Goal: Complete application form

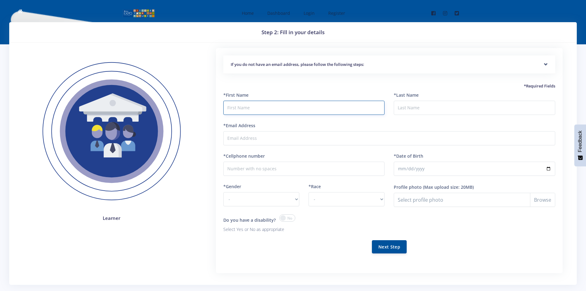
click at [257, 109] on input "text" at bounding box center [303, 108] width 161 height 14
type input "Kgalalelo"
type input "Moropoli"
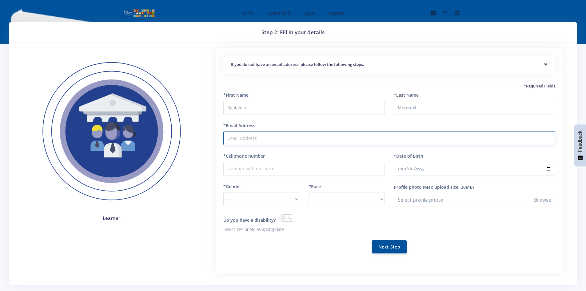
click at [245, 136] on input "*Email Address" at bounding box center [389, 138] width 332 height 14
type input "Kgalalelomoropoli@gmail.com"
click at [274, 168] on input "*Cellphone number" at bounding box center [303, 168] width 161 height 14
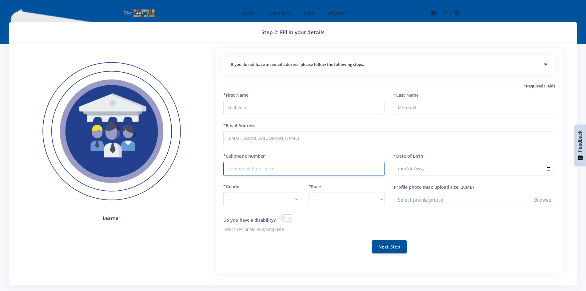
type input "0768385962"
click at [431, 170] on input "*Date of Birth" at bounding box center [474, 168] width 161 height 14
type input "2015-06-05"
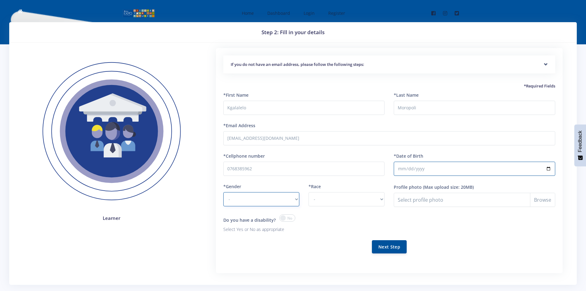
click at [293, 200] on select "- Male Female" at bounding box center [261, 199] width 76 height 14
select select "M"
click at [223, 192] on select "- Male Female" at bounding box center [261, 199] width 76 height 14
click at [382, 198] on select "- African Asian Coloured Indian White Other" at bounding box center [346, 199] width 76 height 14
select select "African"
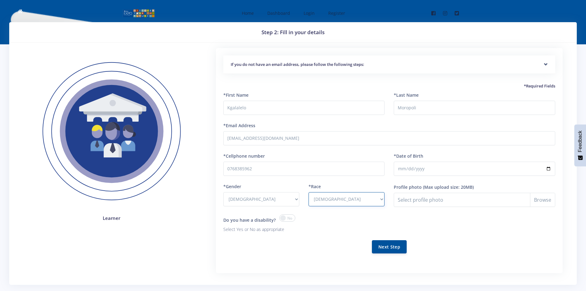
click at [308, 192] on select "- African Asian Coloured Indian White Other" at bounding box center [346, 199] width 76 height 14
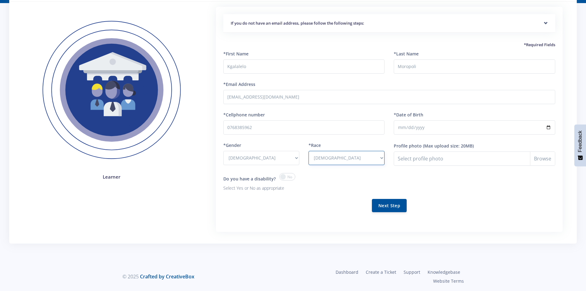
scroll to position [42, 0]
click at [288, 177] on span at bounding box center [287, 175] width 16 height 7
click at [0, 0] on input "checkbox" at bounding box center [0, 0] width 0 height 0
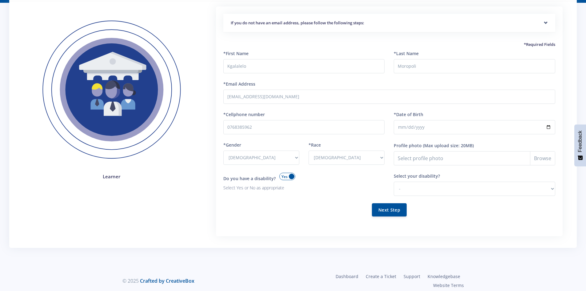
click at [290, 177] on span at bounding box center [287, 175] width 16 height 7
click at [0, 0] on input "checkbox" at bounding box center [0, 0] width 0 height 0
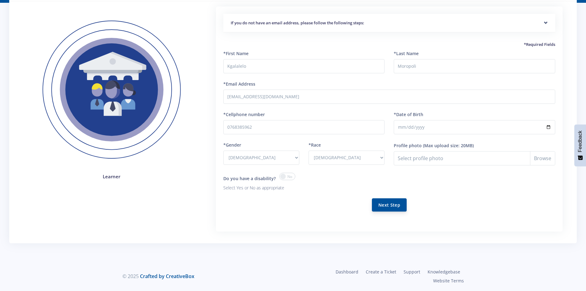
click at [396, 208] on button "Next Step" at bounding box center [389, 204] width 35 height 13
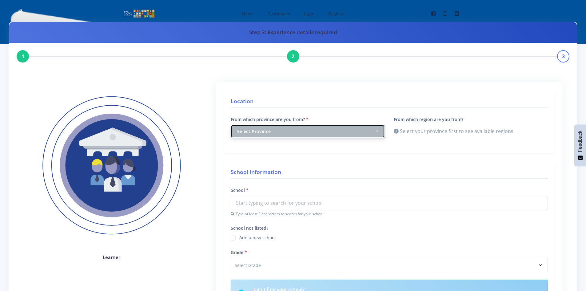
click at [380, 132] on button "Select Province" at bounding box center [308, 131] width 154 height 13
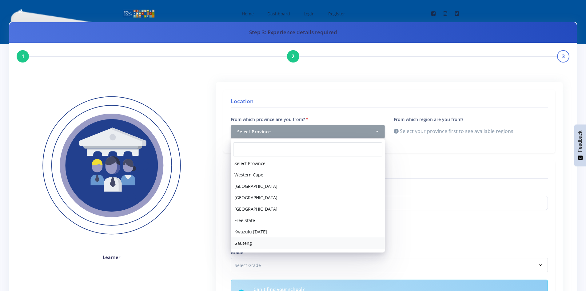
click at [252, 244] on link "Gauteng" at bounding box center [308, 242] width 154 height 11
select select "7"
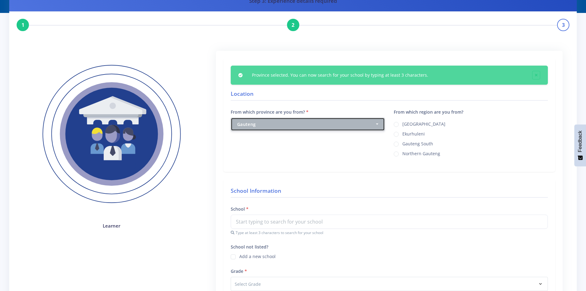
scroll to position [61, 0]
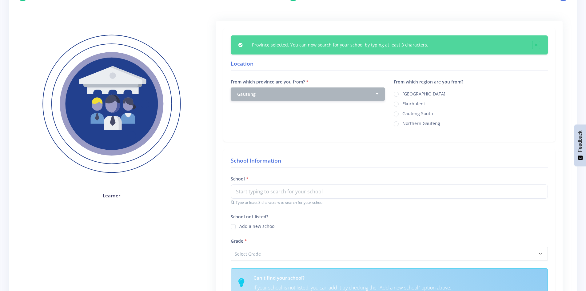
click at [402, 102] on label "Ekurhuleni" at bounding box center [413, 102] width 22 height 5
click at [402, 102] on input "Ekurhuleni" at bounding box center [404, 102] width 4 height 4
radio input "true"
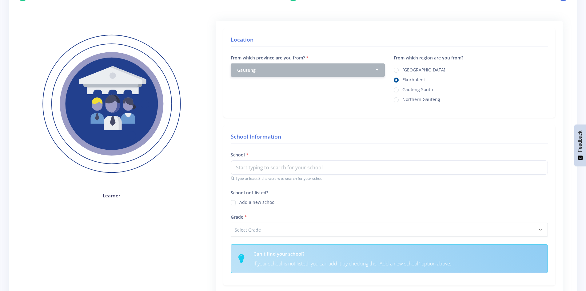
click at [266, 196] on div "School not listed? Add a new school" at bounding box center [389, 196] width 317 height 17
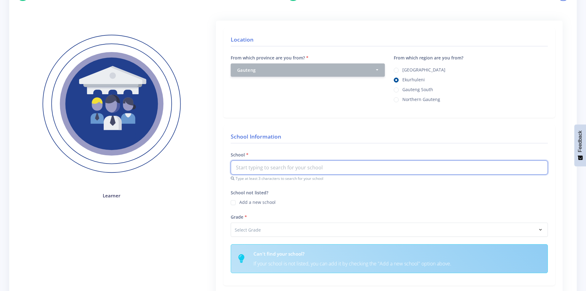
click at [248, 165] on input "text" at bounding box center [389, 167] width 317 height 14
type input "d"
click at [260, 184] on div "Dalpark Learning Academy" at bounding box center [389, 181] width 316 height 15
type input "Dalpark Learning Academy"
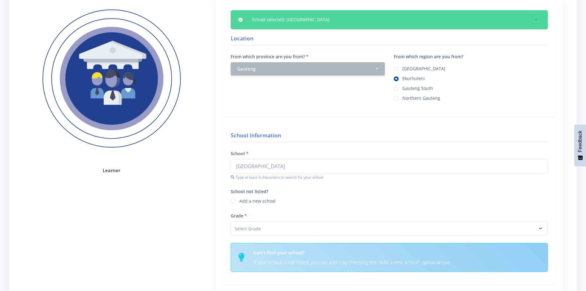
scroll to position [123, 0]
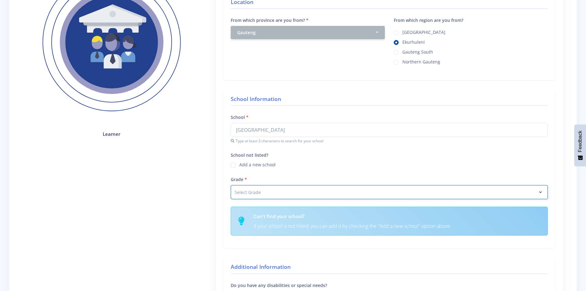
click at [247, 188] on select "Select Grade Grade 4 Grade 5 Grade 6 Grade 7" at bounding box center [389, 192] width 317 height 14
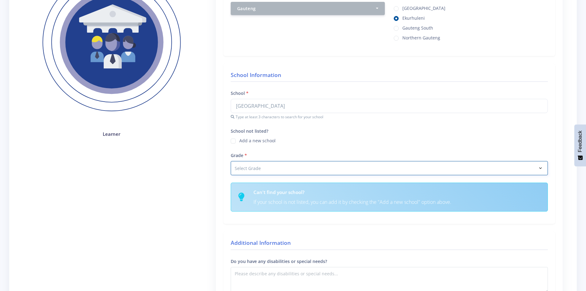
select select "Grade 4"
click at [231, 161] on select "Select Grade Grade 4 Grade 5 Grade 6 Grade 7" at bounding box center [389, 168] width 317 height 14
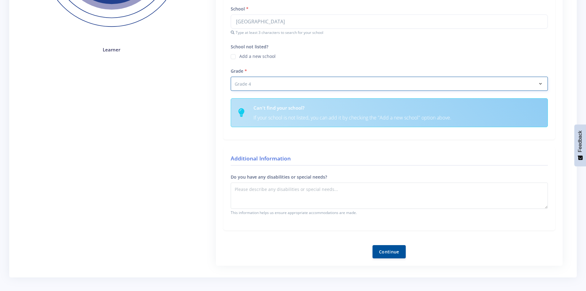
scroll to position [215, 0]
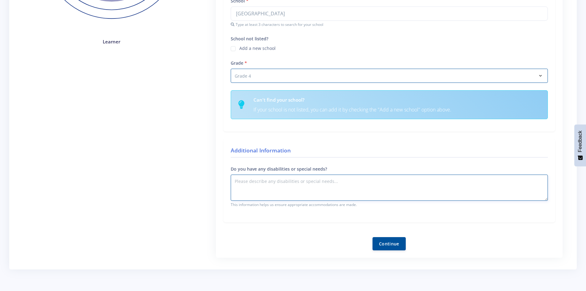
click at [249, 181] on textarea "Do you have any disabilities or special needs?" at bounding box center [389, 187] width 317 height 26
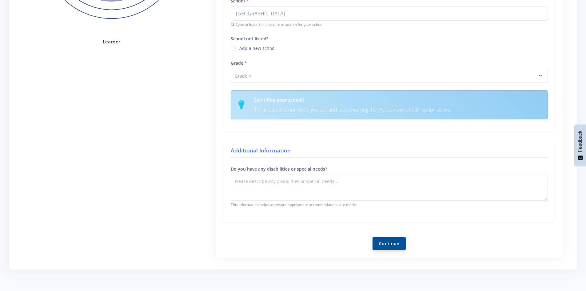
click at [400, 242] on button "Continue" at bounding box center [388, 242] width 33 height 13
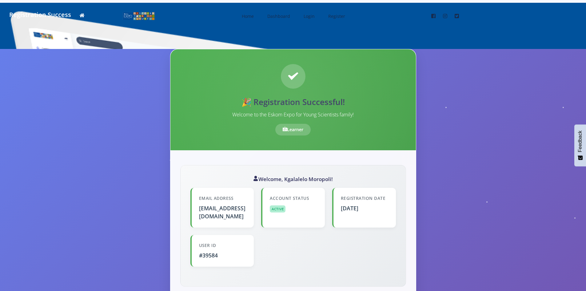
click at [295, 132] on div "Learner" at bounding box center [292, 130] width 35 height 12
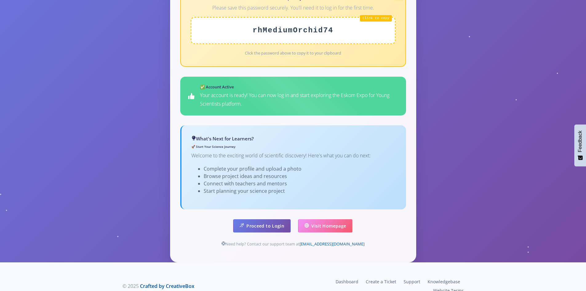
scroll to position [314, 0]
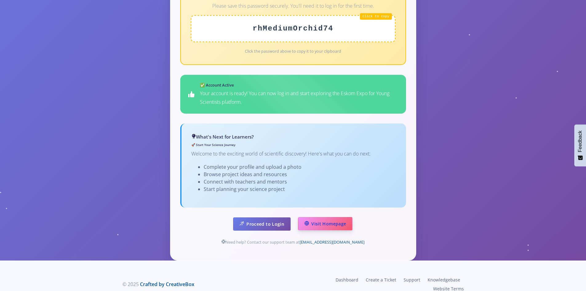
click at [323, 217] on link "Visit Homepage" at bounding box center [325, 223] width 54 height 13
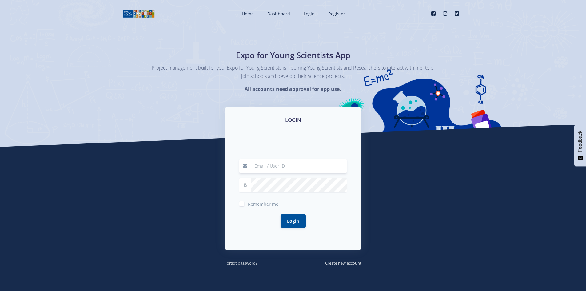
click at [267, 168] on input at bounding box center [299, 166] width 96 height 14
type input "[EMAIL_ADDRESS][DOMAIN_NAME]"
click at [241, 206] on div "Remember me" at bounding box center [292, 202] width 107 height 7
click at [245, 202] on div "Remember me" at bounding box center [292, 202] width 107 height 7
click at [248, 204] on label "Remember me" at bounding box center [263, 202] width 30 height 5
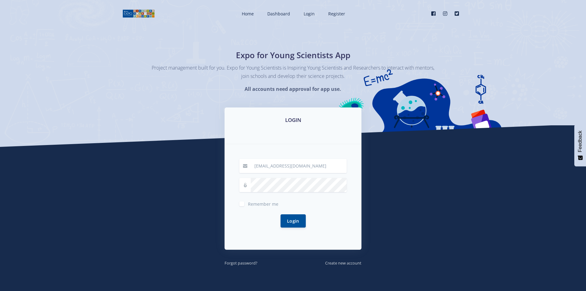
click at [248, 203] on input "Remember me" at bounding box center [250, 201] width 4 height 4
checkbox input "true"
click at [295, 220] on button "Login" at bounding box center [292, 220] width 25 height 13
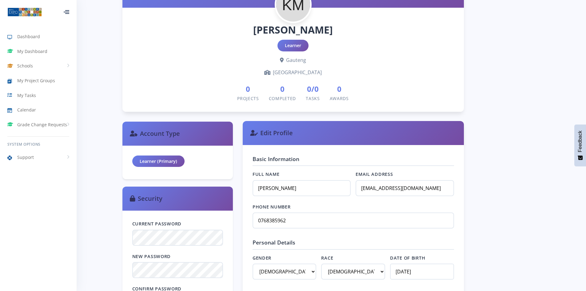
scroll to position [246, 0]
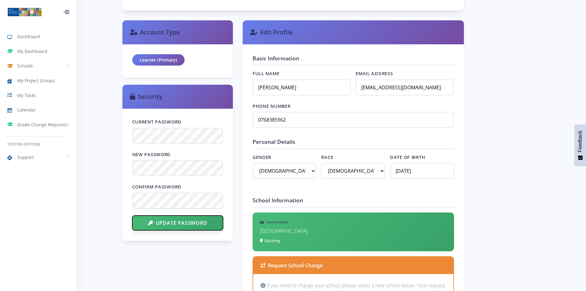
click at [179, 221] on button "Update Password" at bounding box center [177, 222] width 91 height 15
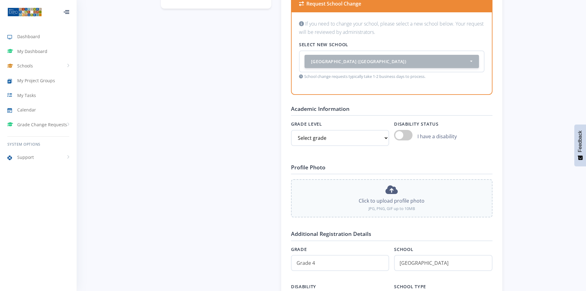
scroll to position [461, 0]
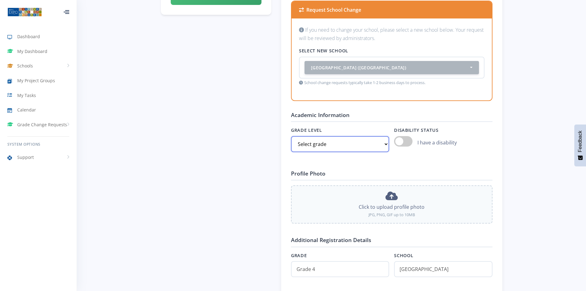
click at [385, 144] on select "Select grade Grade 4 Grade 5 Grade 6 Grade 7" at bounding box center [340, 144] width 98 height 16
select select "Grade 4"
click at [291, 136] on select "Select grade Grade 4 Grade 5 Grade 6 Grade 7" at bounding box center [340, 144] width 98 height 16
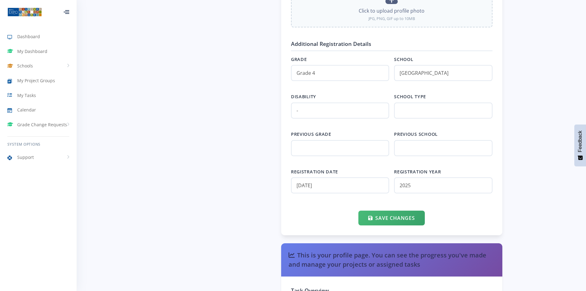
scroll to position [707, 0]
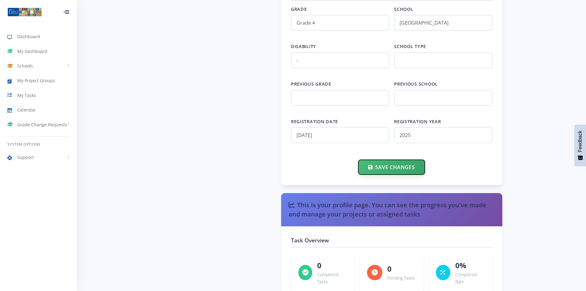
click at [374, 168] on button "Save Changes" at bounding box center [391, 167] width 66 height 15
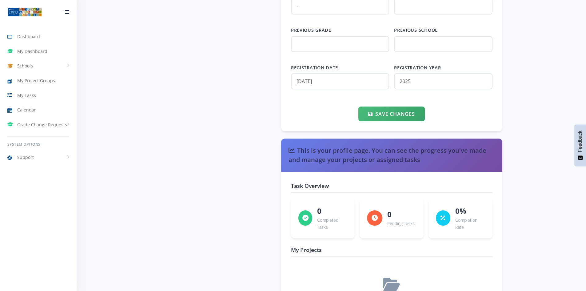
scroll to position [851, 0]
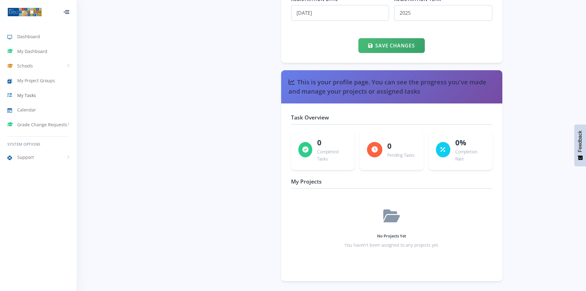
click at [30, 96] on span "My Tasks" at bounding box center [26, 95] width 19 height 6
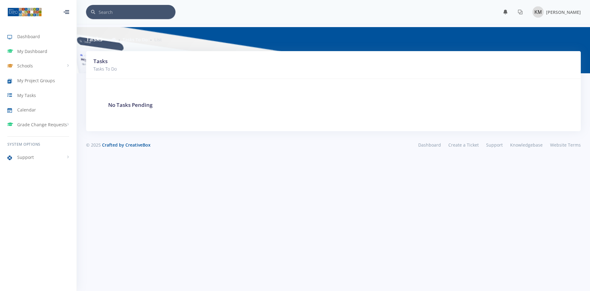
scroll to position [5, 5]
click at [64, 12] on div at bounding box center [67, 12] width 6 height 4
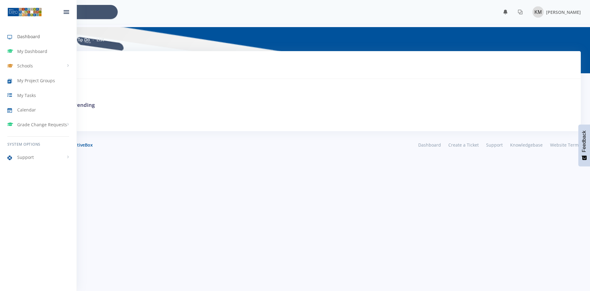
click at [29, 38] on span "Dashboard" at bounding box center [28, 36] width 23 height 6
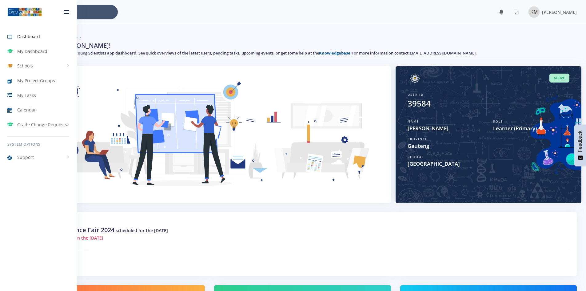
click at [10, 49] on icon at bounding box center [12, 50] width 10 height 7
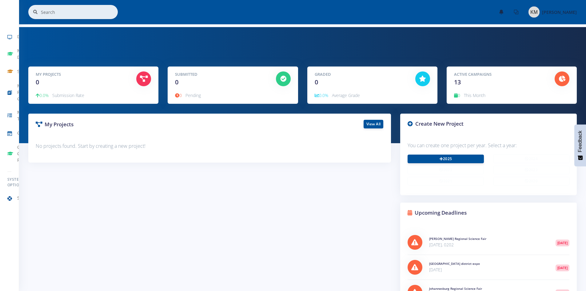
scroll to position [5, 5]
click at [445, 156] on link "2025" at bounding box center [445, 158] width 76 height 9
